Goal: Book appointment/travel/reservation

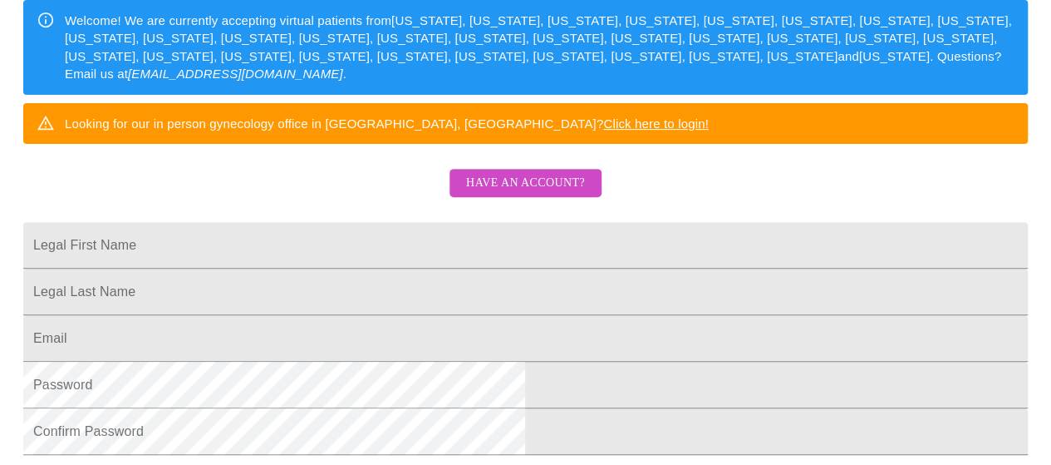
scroll to position [250, 0]
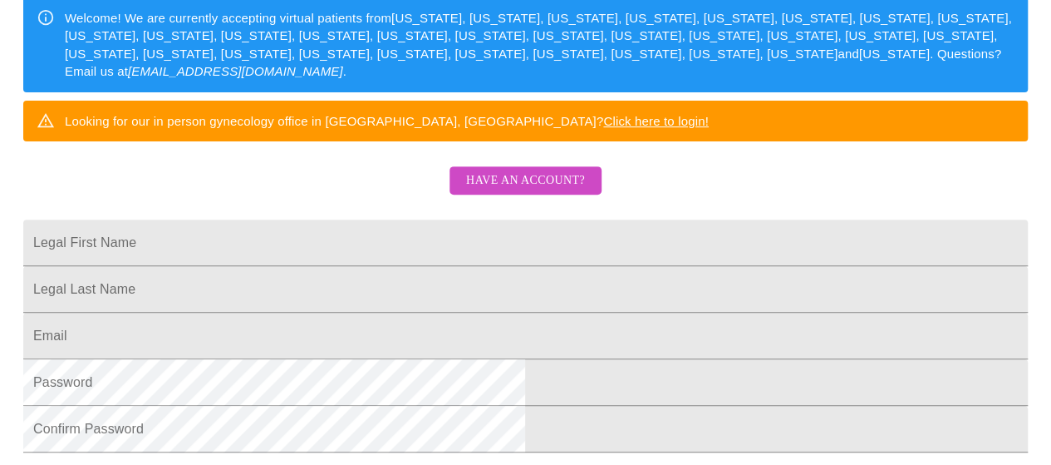
click at [514, 191] on span "Have an account?" at bounding box center [525, 180] width 119 height 21
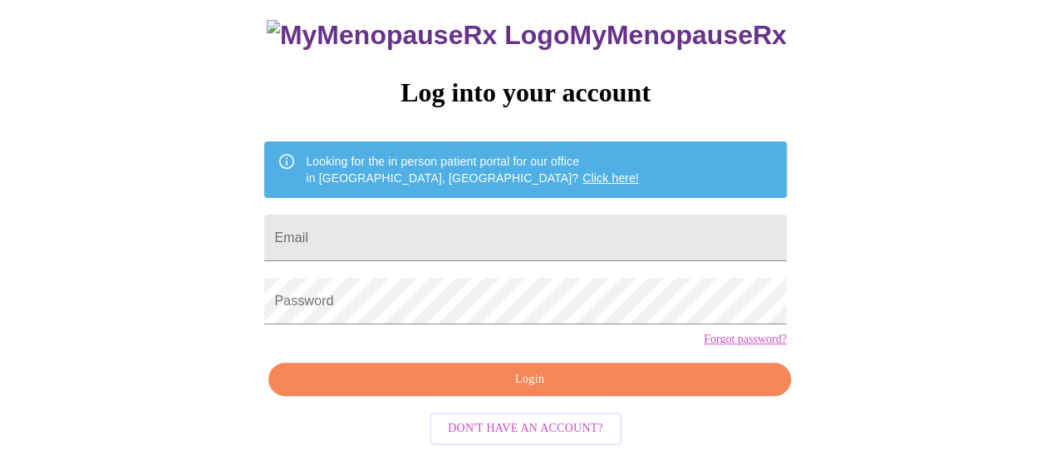
scroll to position [121, 0]
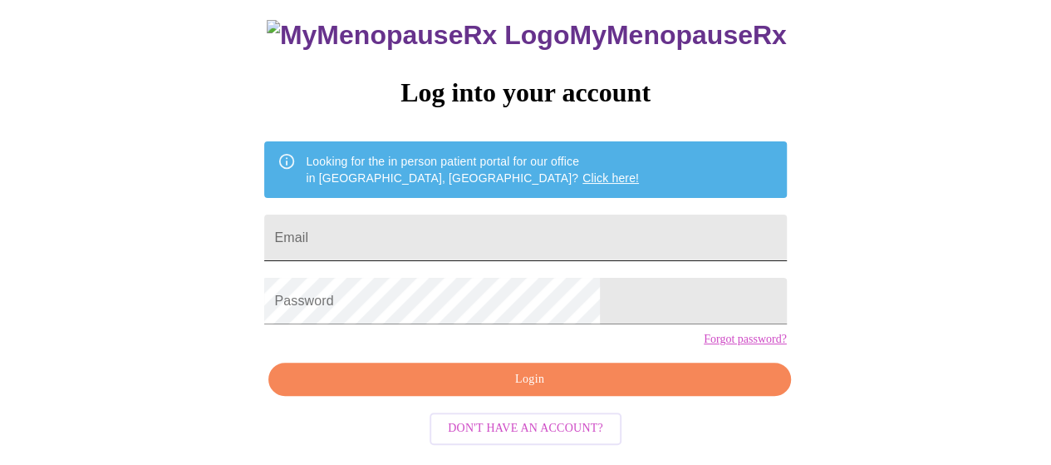
click at [428, 224] on input "Email" at bounding box center [525, 237] width 522 height 47
type input "[EMAIL_ADDRESS][DOMAIN_NAME]"
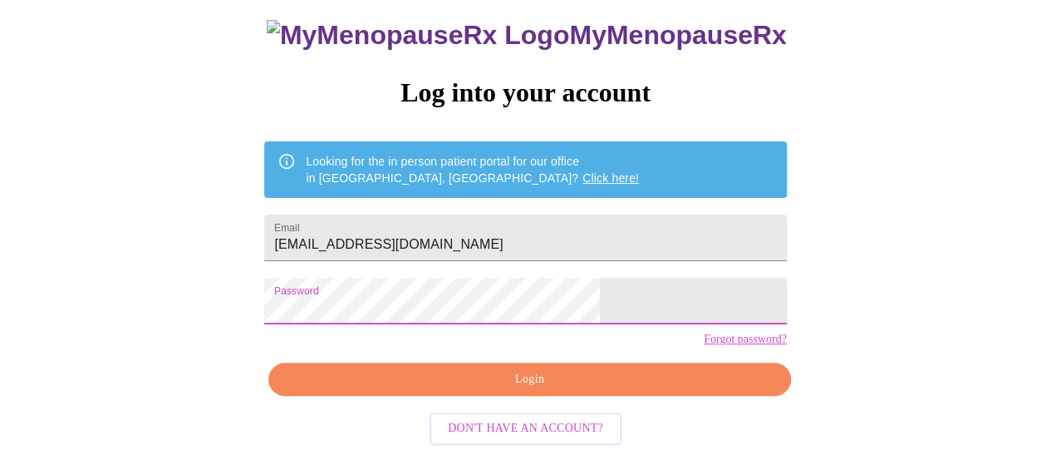
click at [406, 390] on span "Login" at bounding box center [530, 379] width 484 height 21
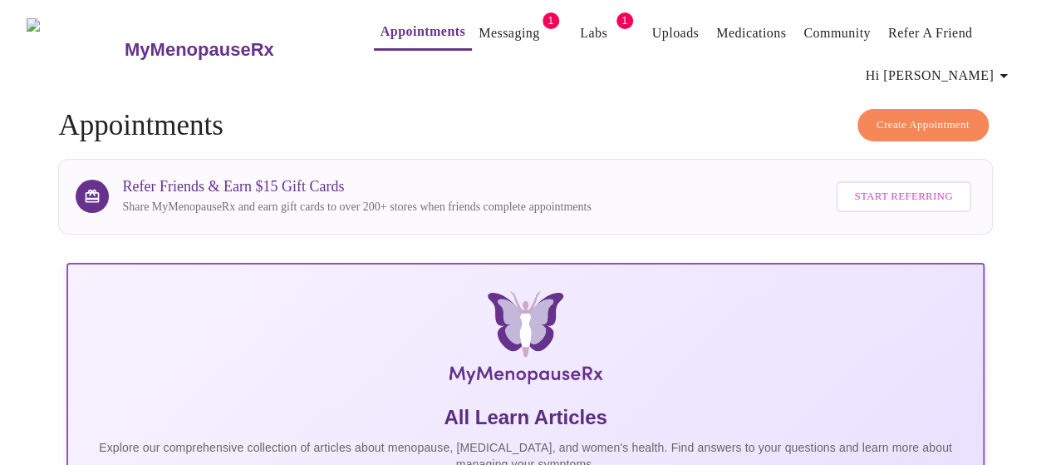
click at [580, 32] on link "Labs" at bounding box center [593, 33] width 27 height 23
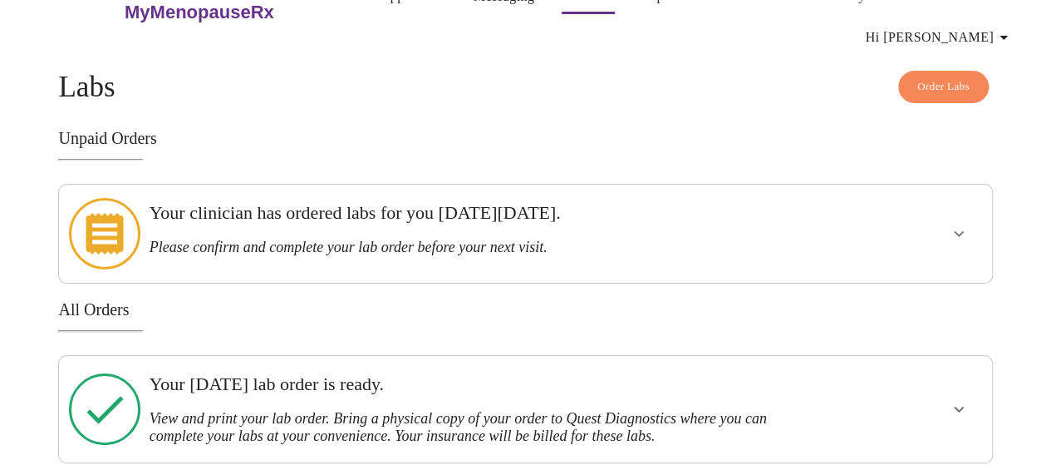
scroll to position [43, 0]
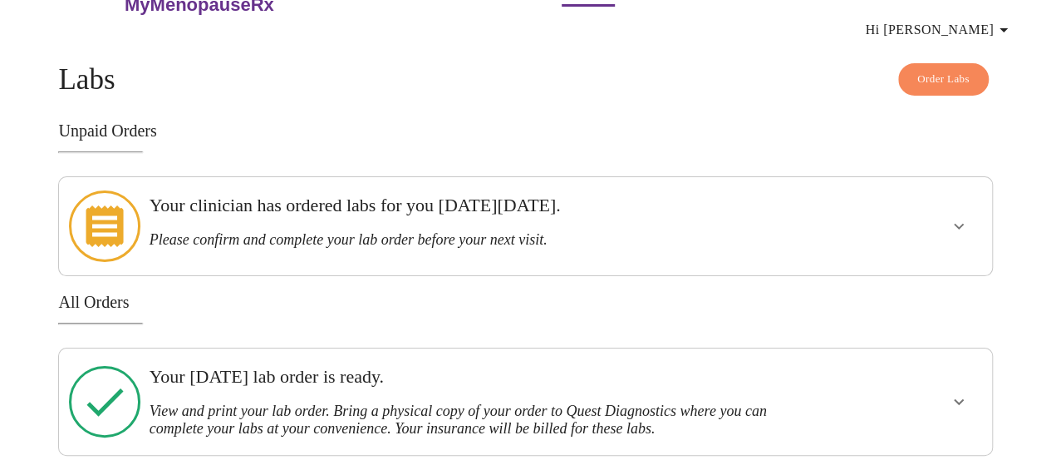
click at [353, 231] on h3 "Please confirm and complete your lab order before your next visit." at bounding box center [481, 239] width 663 height 17
click at [948, 227] on button "show more" at bounding box center [959, 226] width 40 height 40
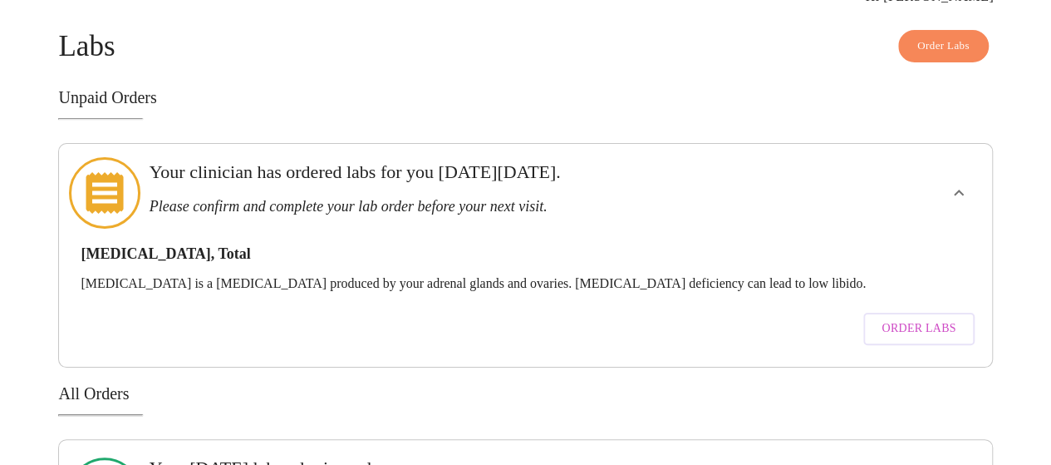
scroll to position [165, 0]
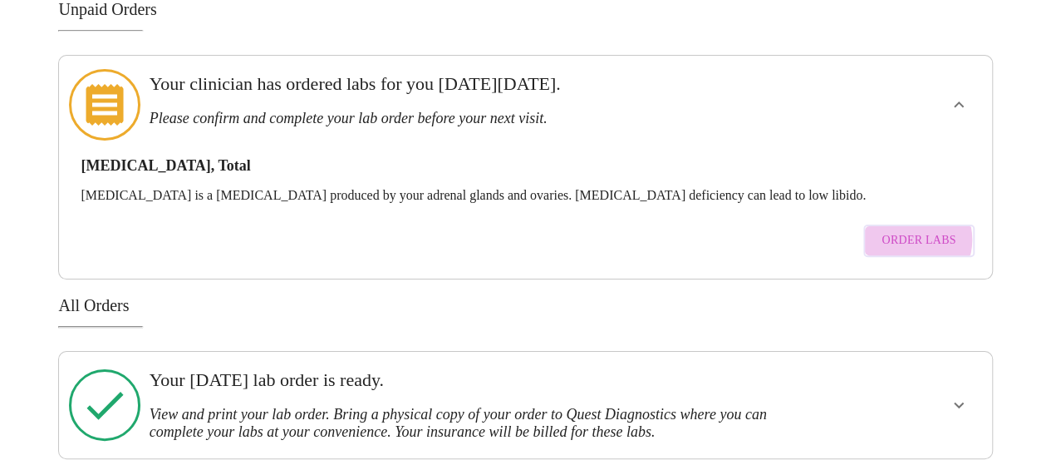
click at [919, 230] on span "Order Labs" at bounding box center [919, 240] width 74 height 21
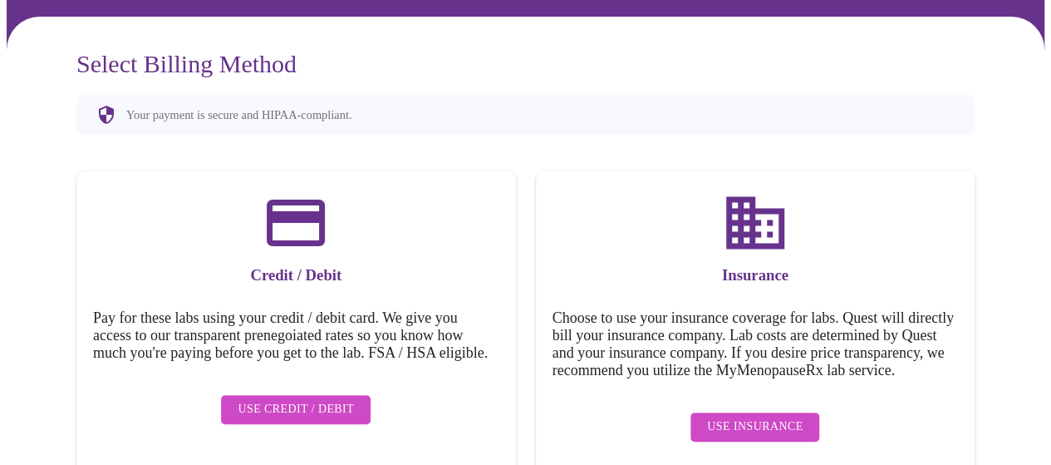
scroll to position [163, 0]
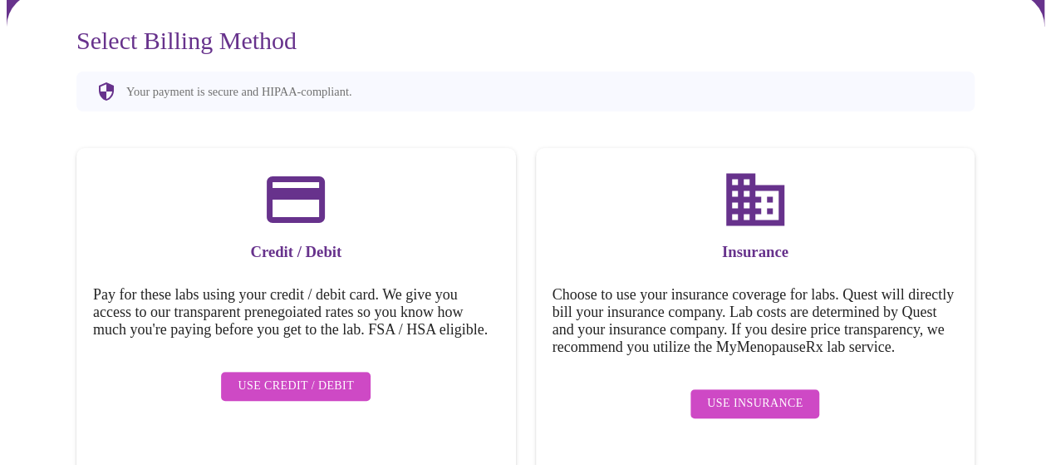
click at [772, 414] on span "Use Insurance" at bounding box center [755, 403] width 96 height 21
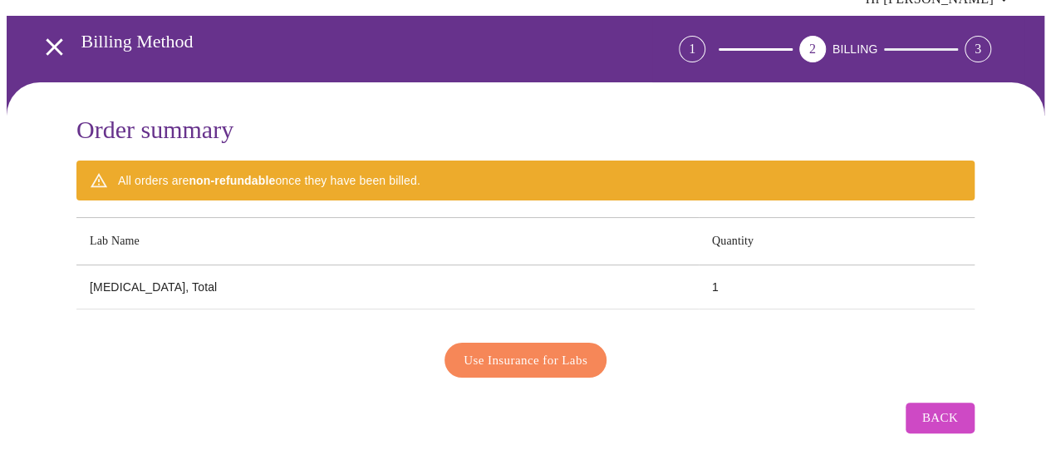
scroll to position [71, 0]
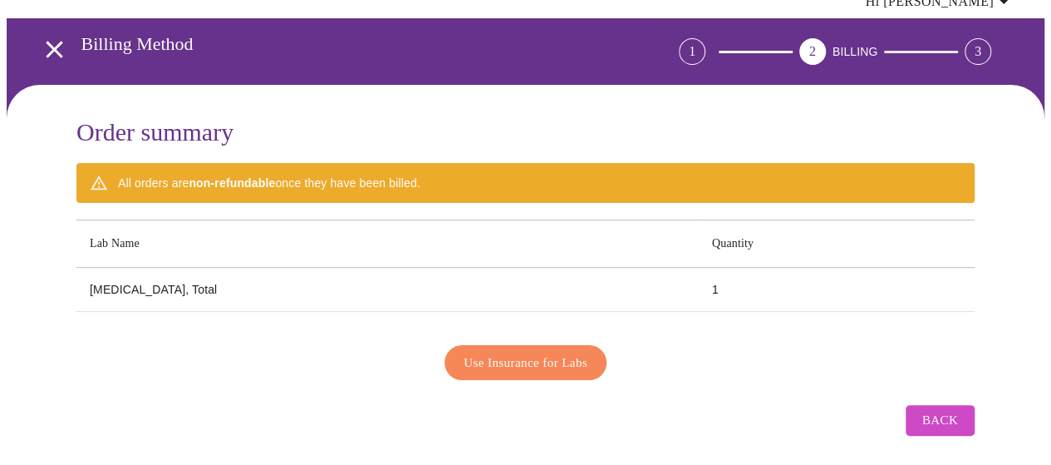
click at [509, 360] on span "Use Insurance for Labs" at bounding box center [526, 363] width 124 height 22
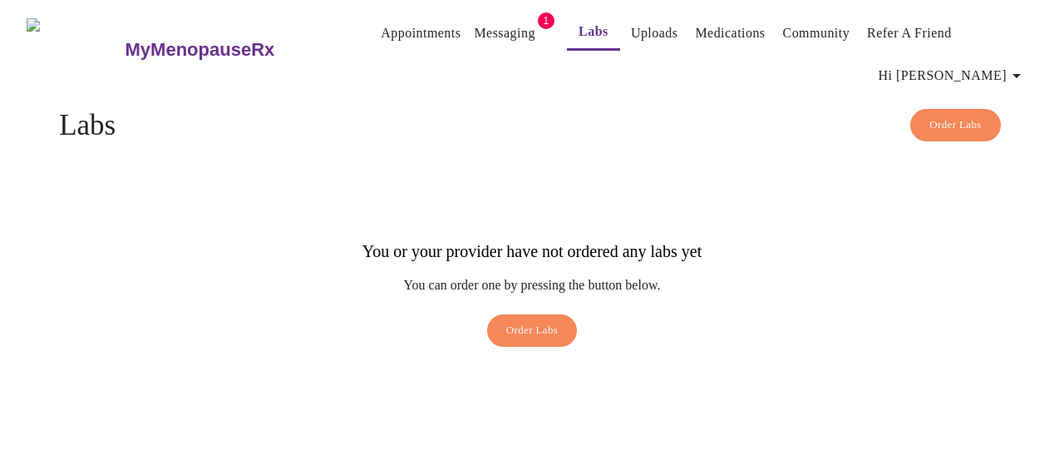
click at [480, 29] on link "Messaging" at bounding box center [504, 33] width 61 height 23
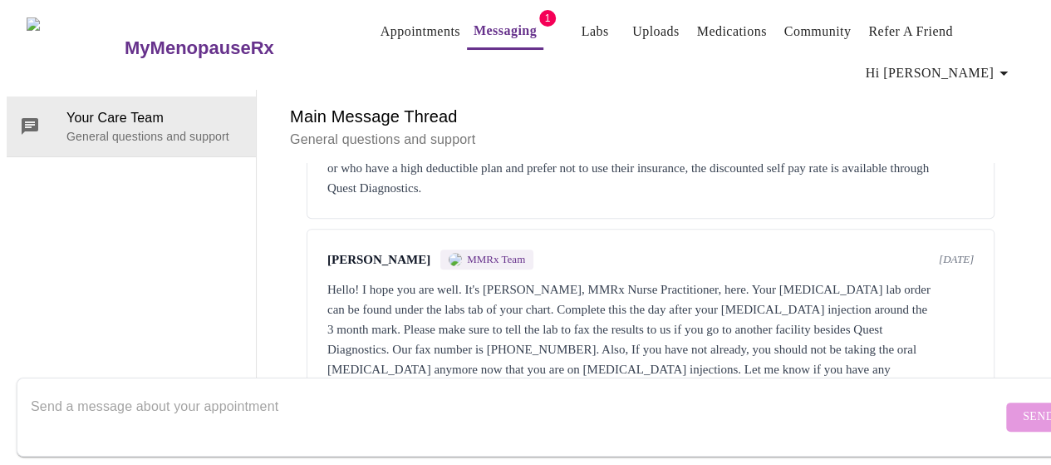
click at [582, 33] on link "Labs" at bounding box center [595, 31] width 27 height 23
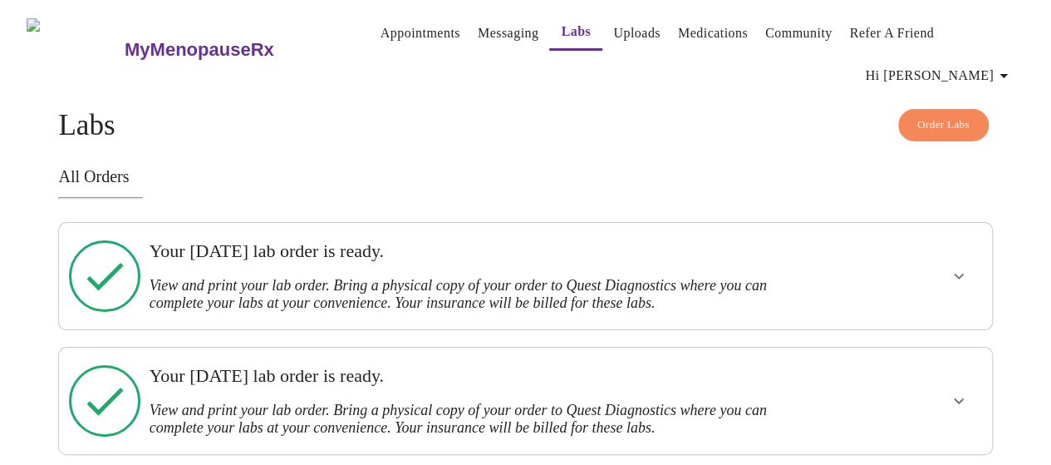
click at [356, 286] on h3 "View and print your lab order. Bring a physical copy of your order to Quest Dia…" at bounding box center [481, 294] width 663 height 35
click at [956, 281] on icon "show more" at bounding box center [959, 276] width 20 height 20
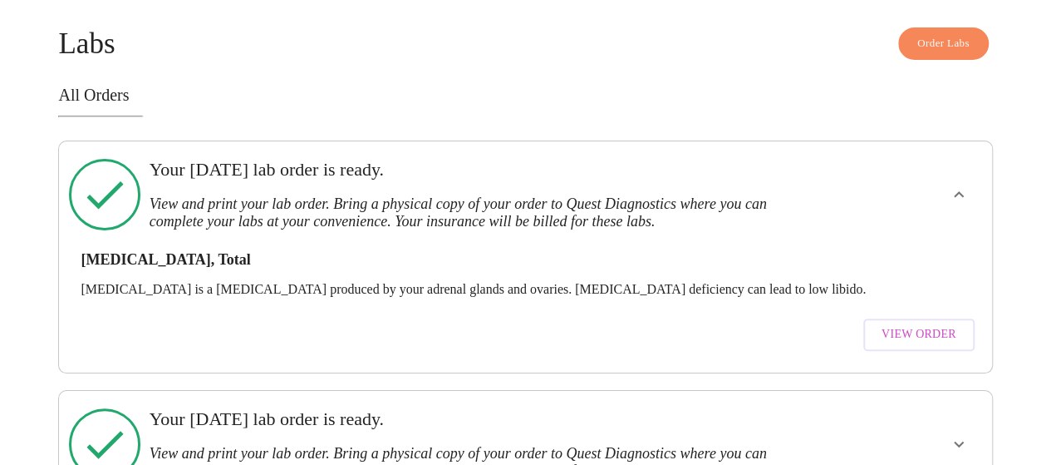
scroll to position [76, 0]
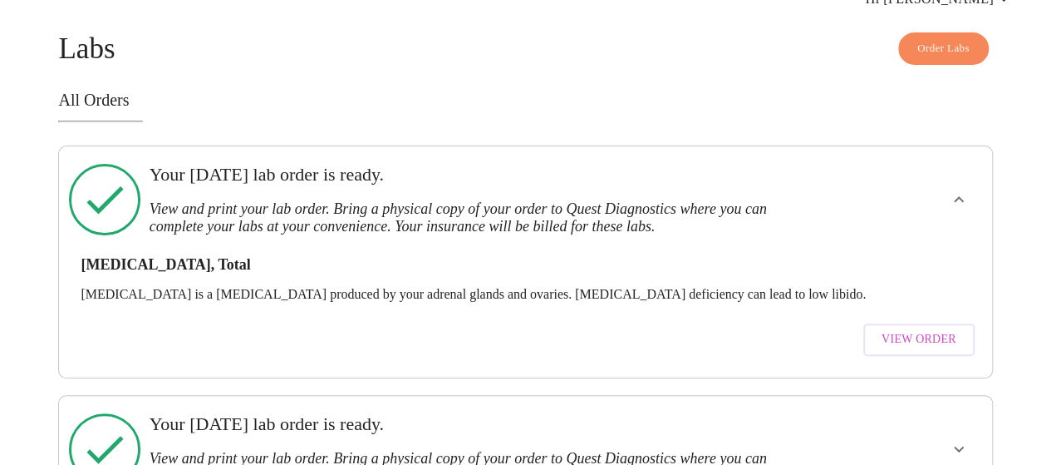
click at [894, 341] on button "View Order" at bounding box center [918, 339] width 111 height 32
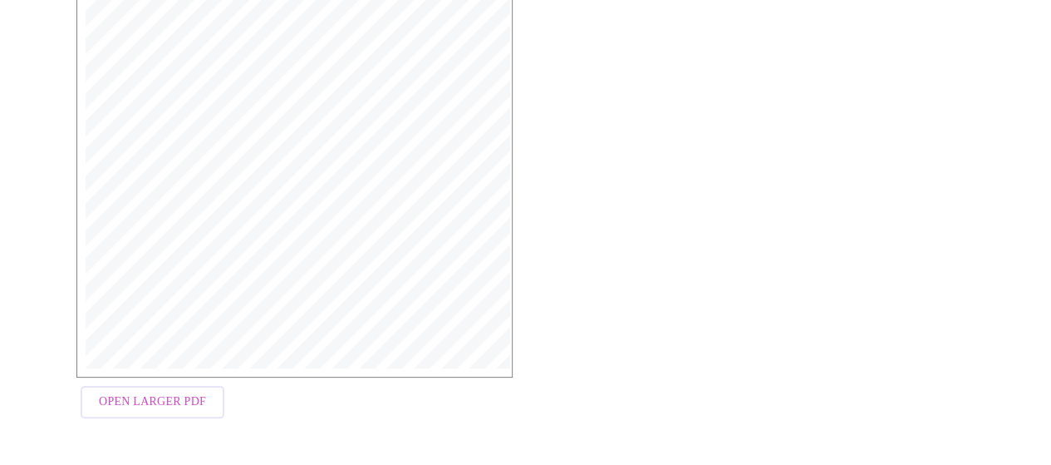
scroll to position [527, 0]
click at [147, 411] on span "Open Larger PDF" at bounding box center [152, 400] width 107 height 21
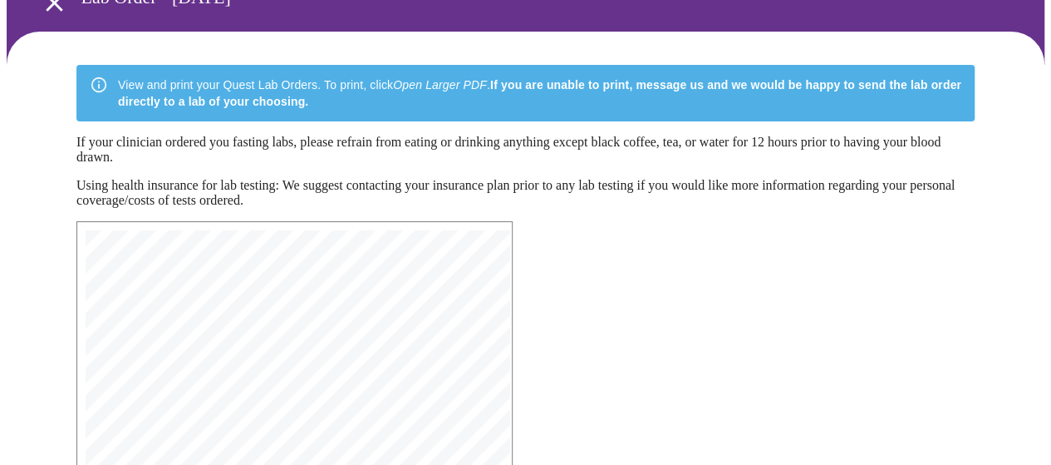
scroll to position [0, 0]
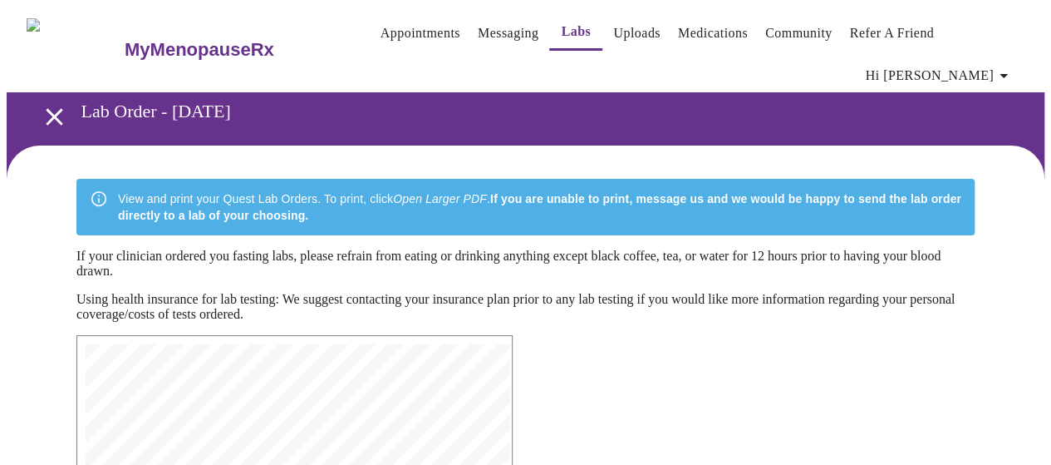
click at [478, 36] on link "Messaging" at bounding box center [508, 33] width 61 height 23
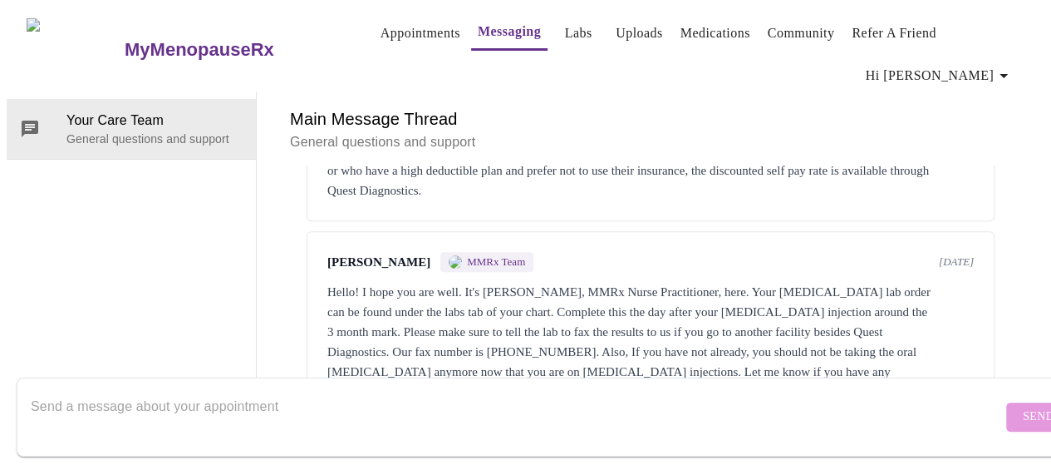
click at [381, 28] on link "Appointments" at bounding box center [421, 33] width 80 height 23
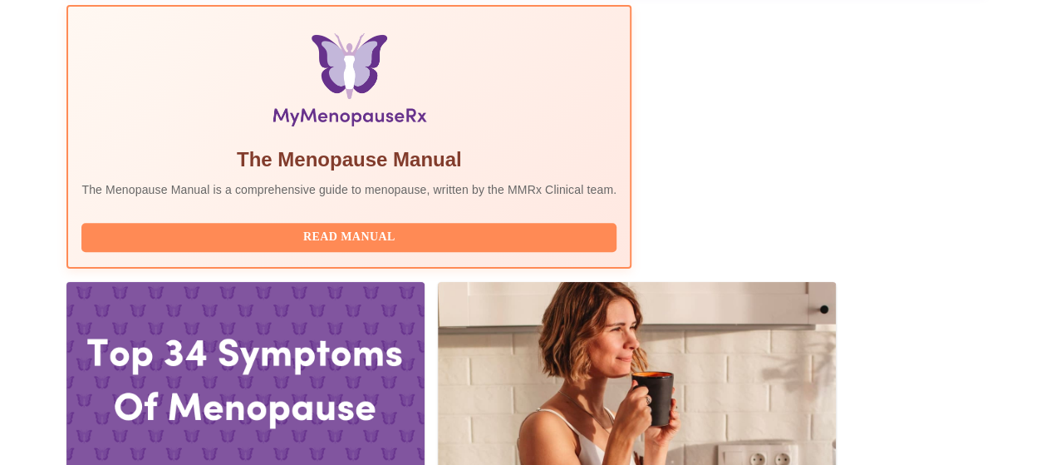
scroll to position [554, 0]
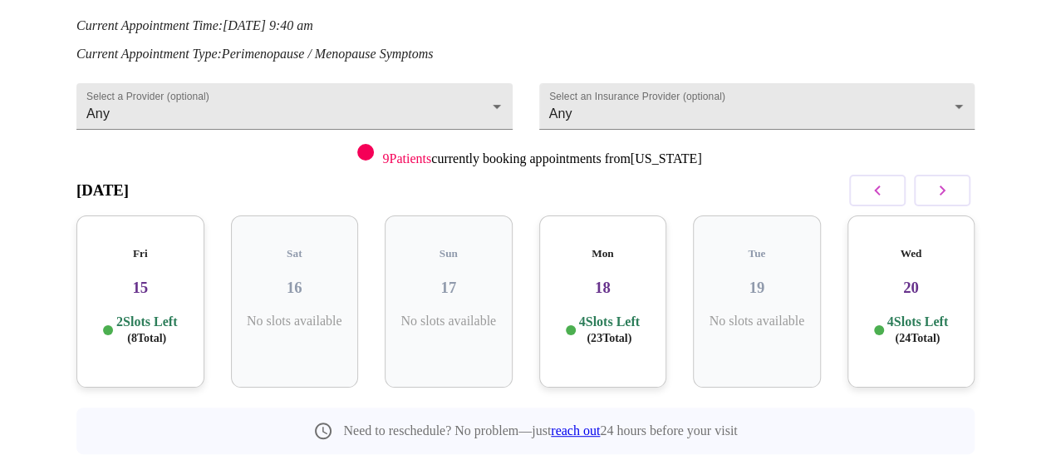
scroll to position [256, 0]
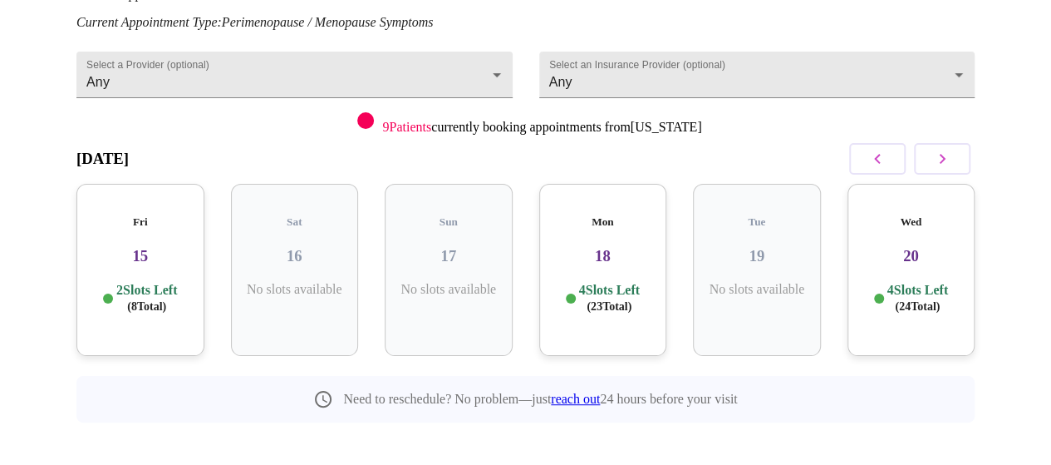
click at [947, 149] on icon "button" at bounding box center [942, 159] width 20 height 20
click at [892, 253] on div "Mon 25 5 Slots Left ( 33 Total)" at bounding box center [912, 270] width 128 height 172
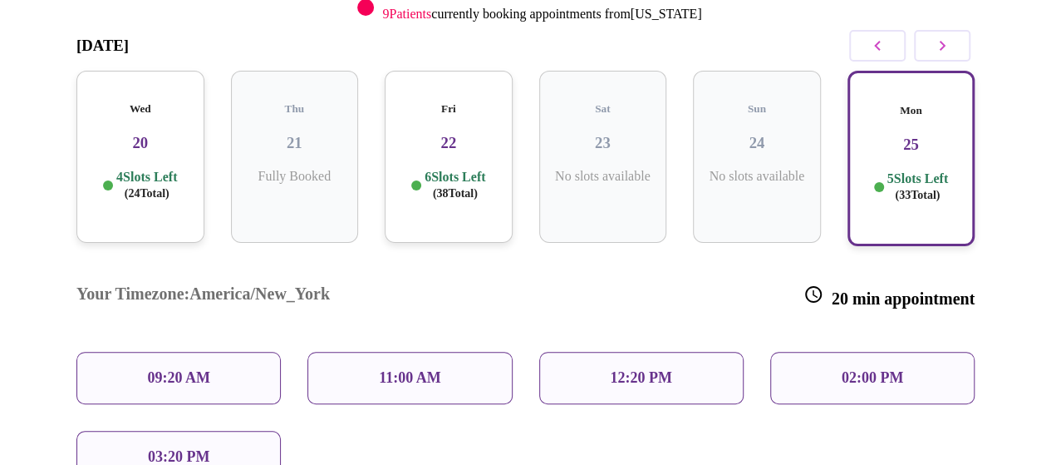
scroll to position [381, 0]
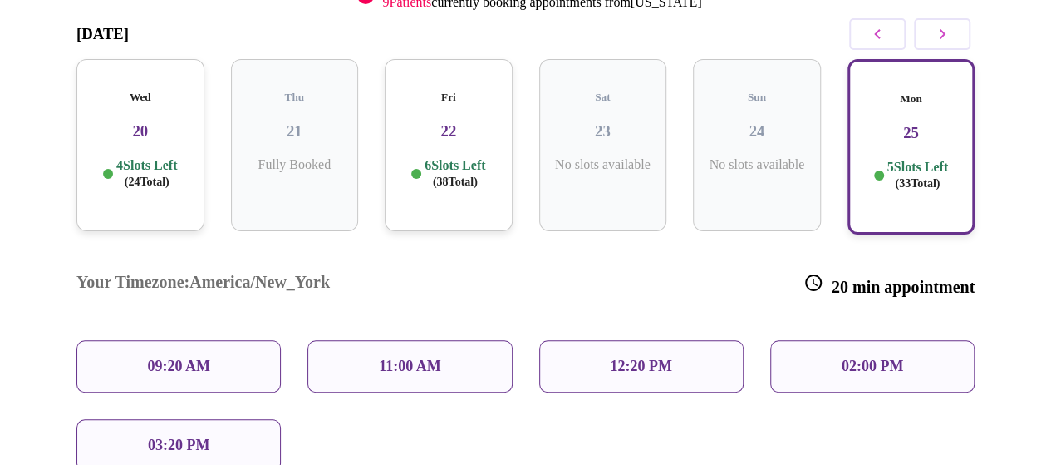
click at [199, 357] on p "09:20 AM" at bounding box center [178, 365] width 63 height 17
click at [208, 340] on div "09:20 AM" at bounding box center [178, 366] width 204 height 52
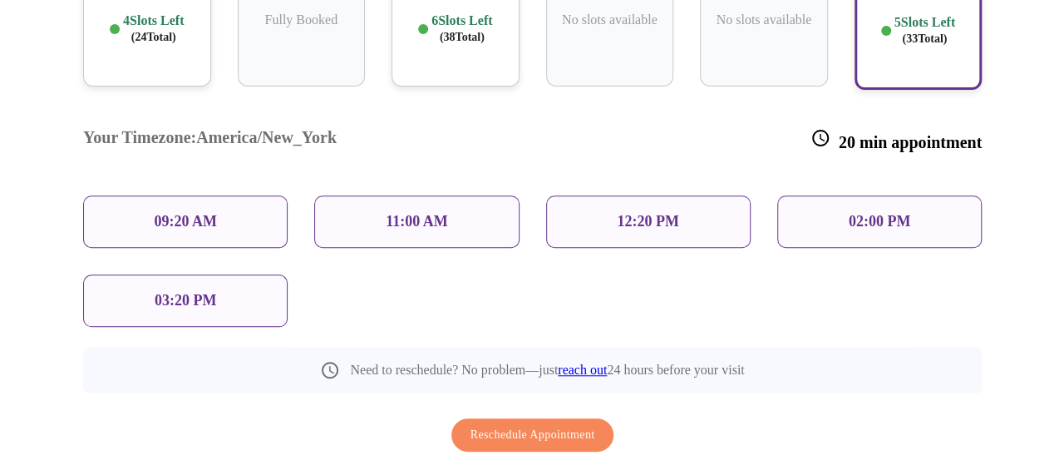
scroll to position [526, 0]
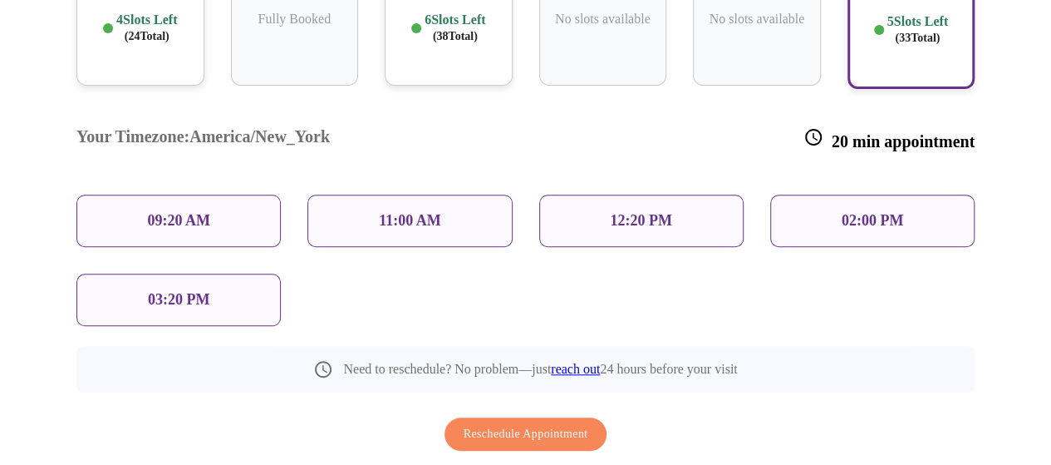
click at [152, 212] on p "09:20 AM" at bounding box center [178, 220] width 63 height 17
click at [490, 424] on span "Reschedule Appointment" at bounding box center [526, 434] width 125 height 21
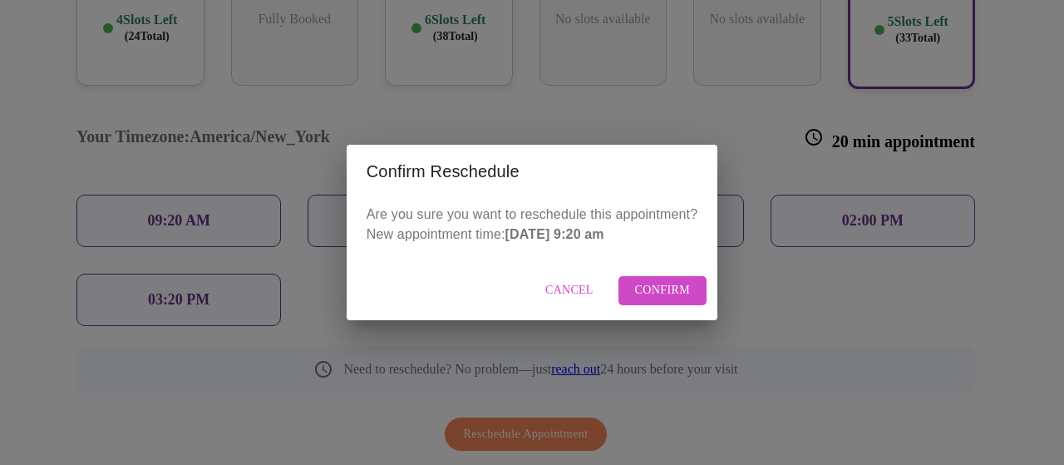
click at [663, 288] on span "Confirm" at bounding box center [663, 290] width 56 height 21
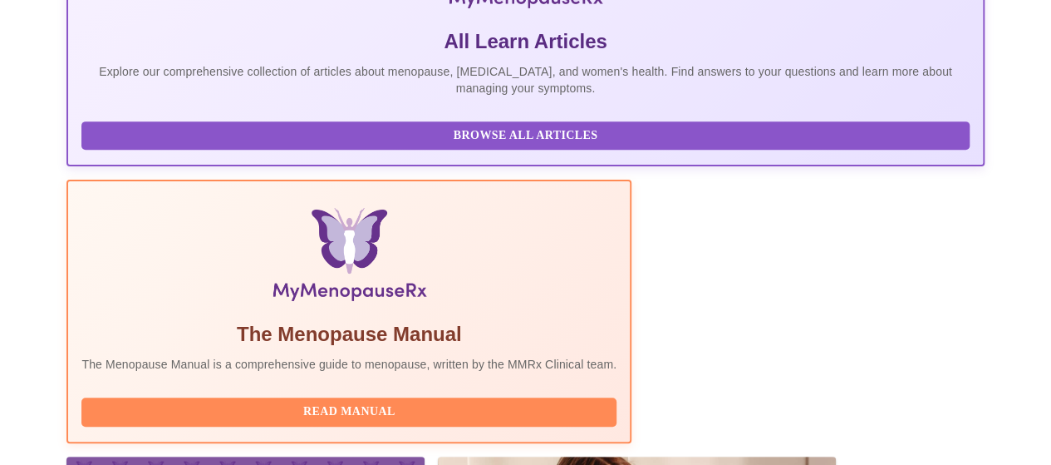
scroll to position [376, 0]
